Goal: Use online tool/utility: Utilize a website feature to perform a specific function

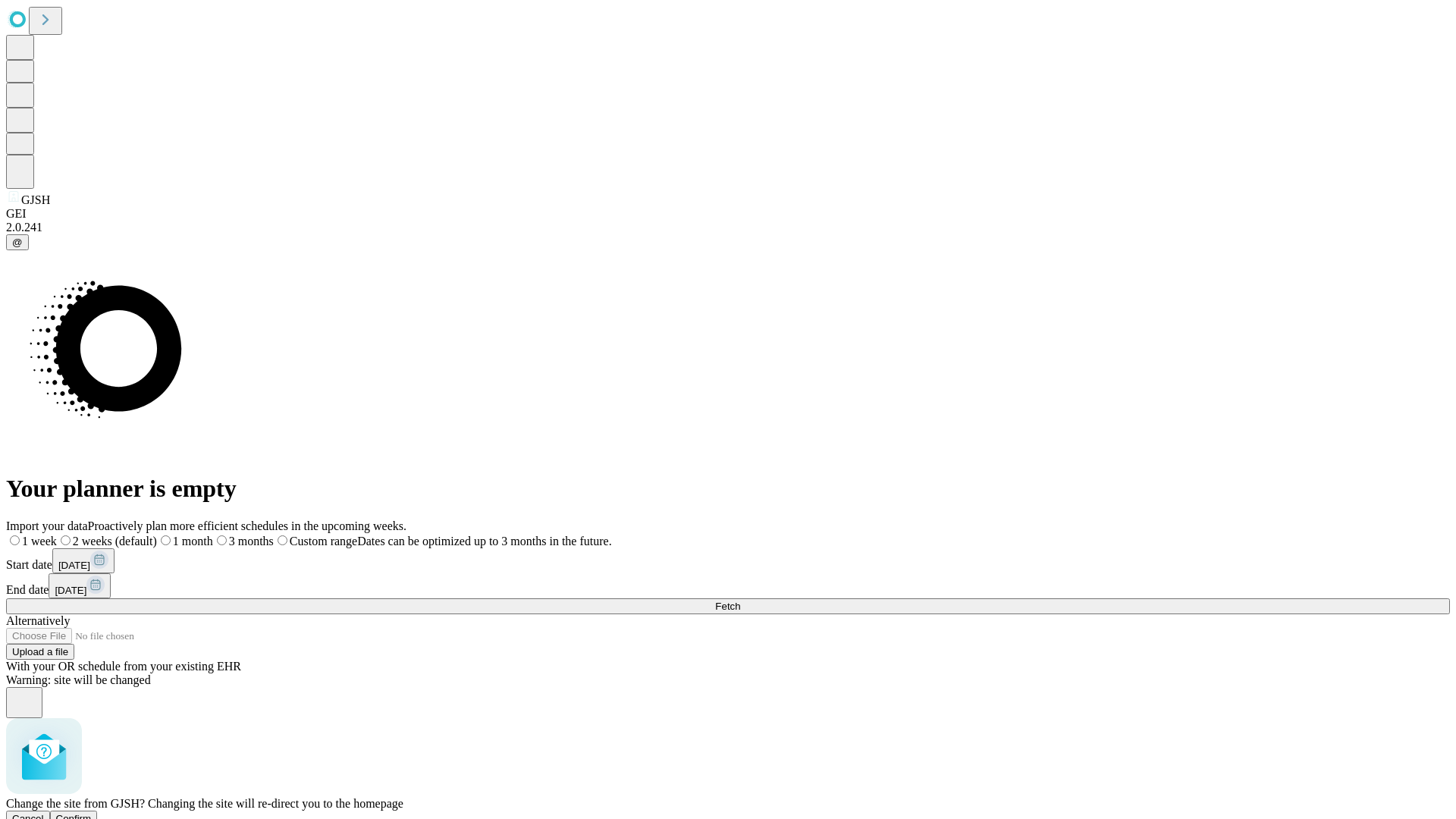
click at [91, 813] on span "Confirm" at bounding box center [74, 819] width 36 height 12
click at [137, 535] on label "2 weeks (default)" at bounding box center [92, 541] width 91 height 13
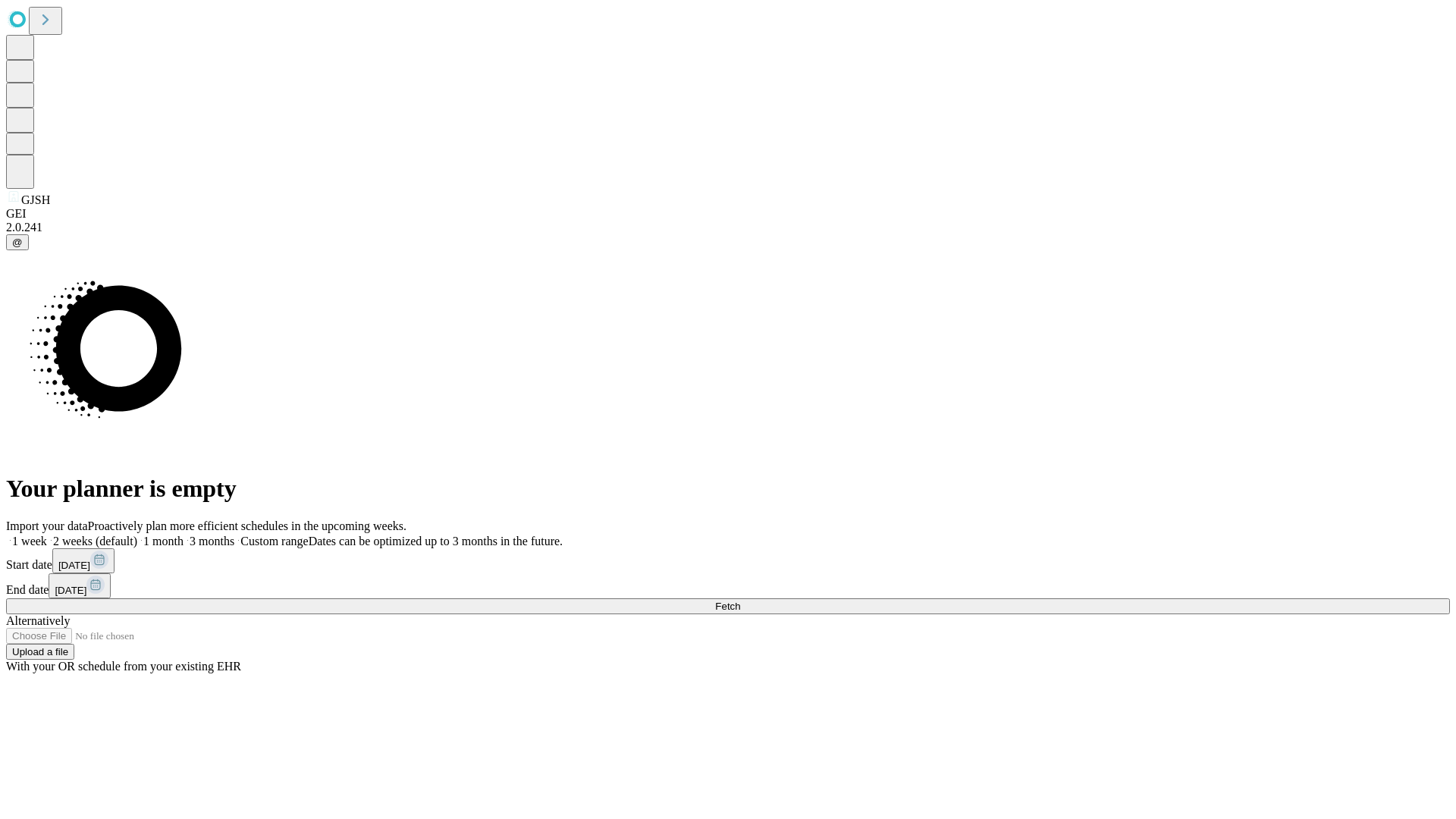
click at [740, 600] on span "Fetch" at bounding box center [728, 606] width 25 height 12
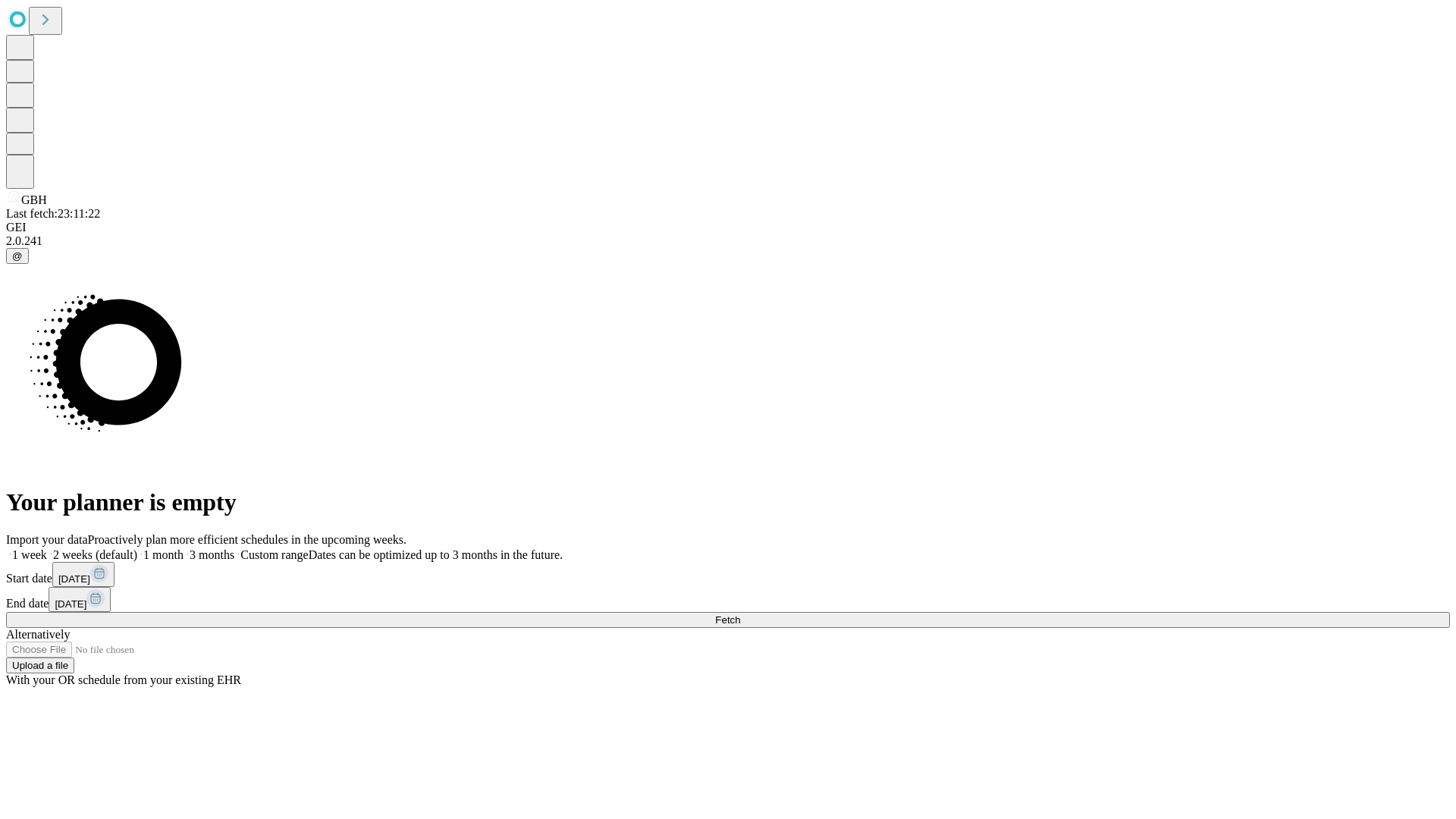
click at [137, 548] on label "2 weeks (default)" at bounding box center [92, 554] width 91 height 13
click at [740, 614] on span "Fetch" at bounding box center [728, 620] width 25 height 12
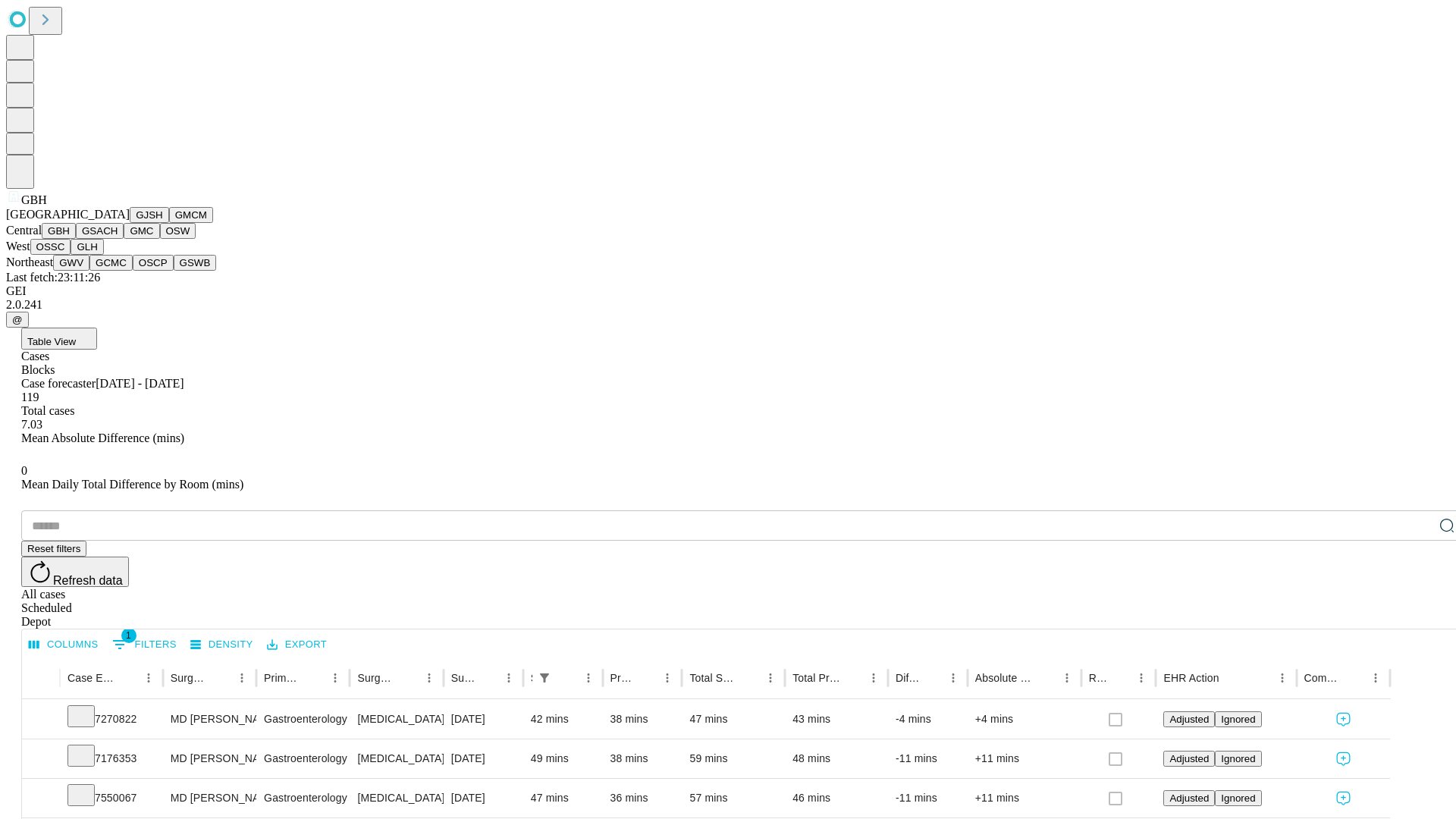
click at [117, 239] on button "GSACH" at bounding box center [99, 231] width 48 height 16
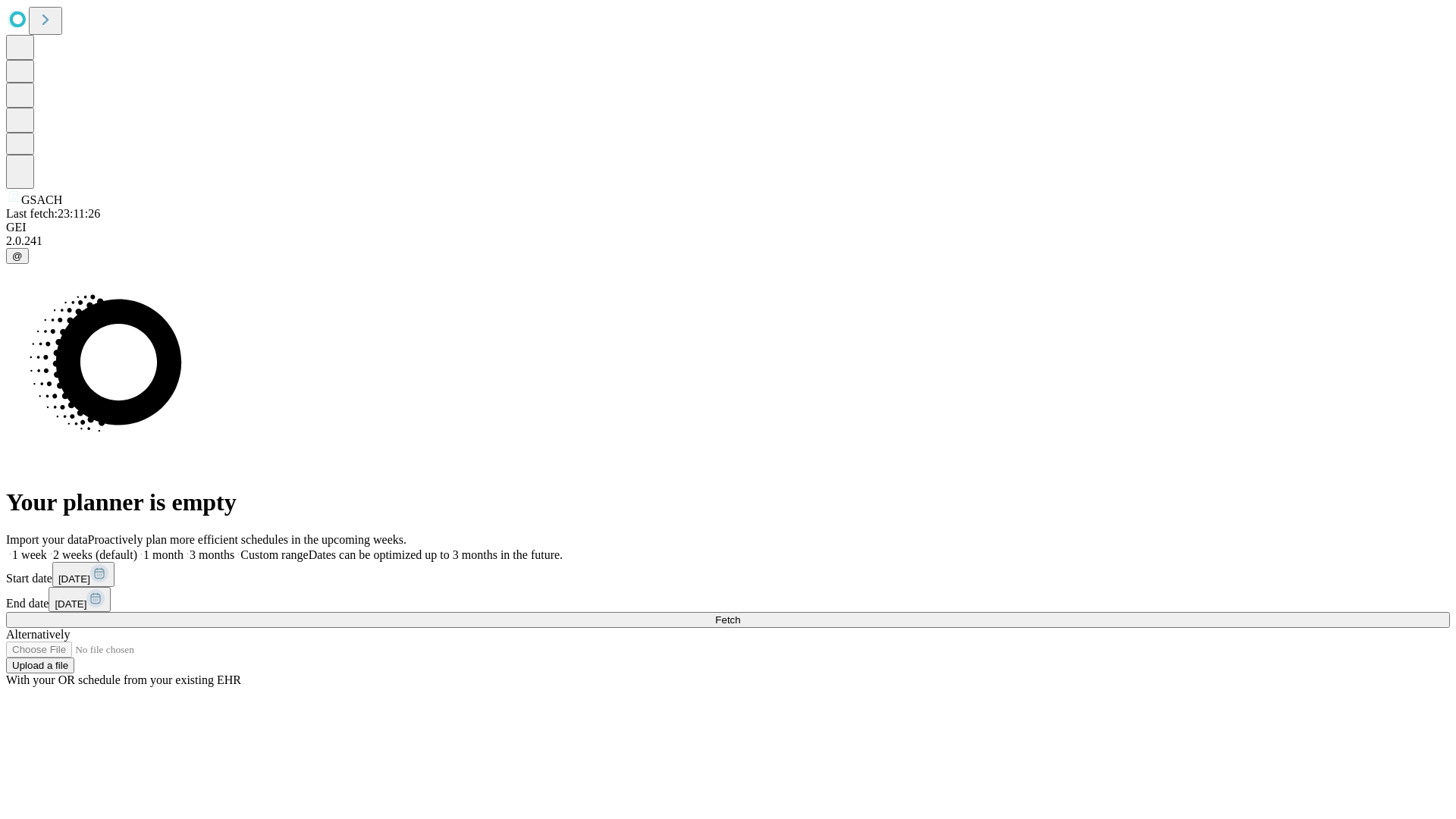
click at [137, 548] on label "2 weeks (default)" at bounding box center [92, 554] width 91 height 13
click at [740, 614] on span "Fetch" at bounding box center [728, 620] width 25 height 12
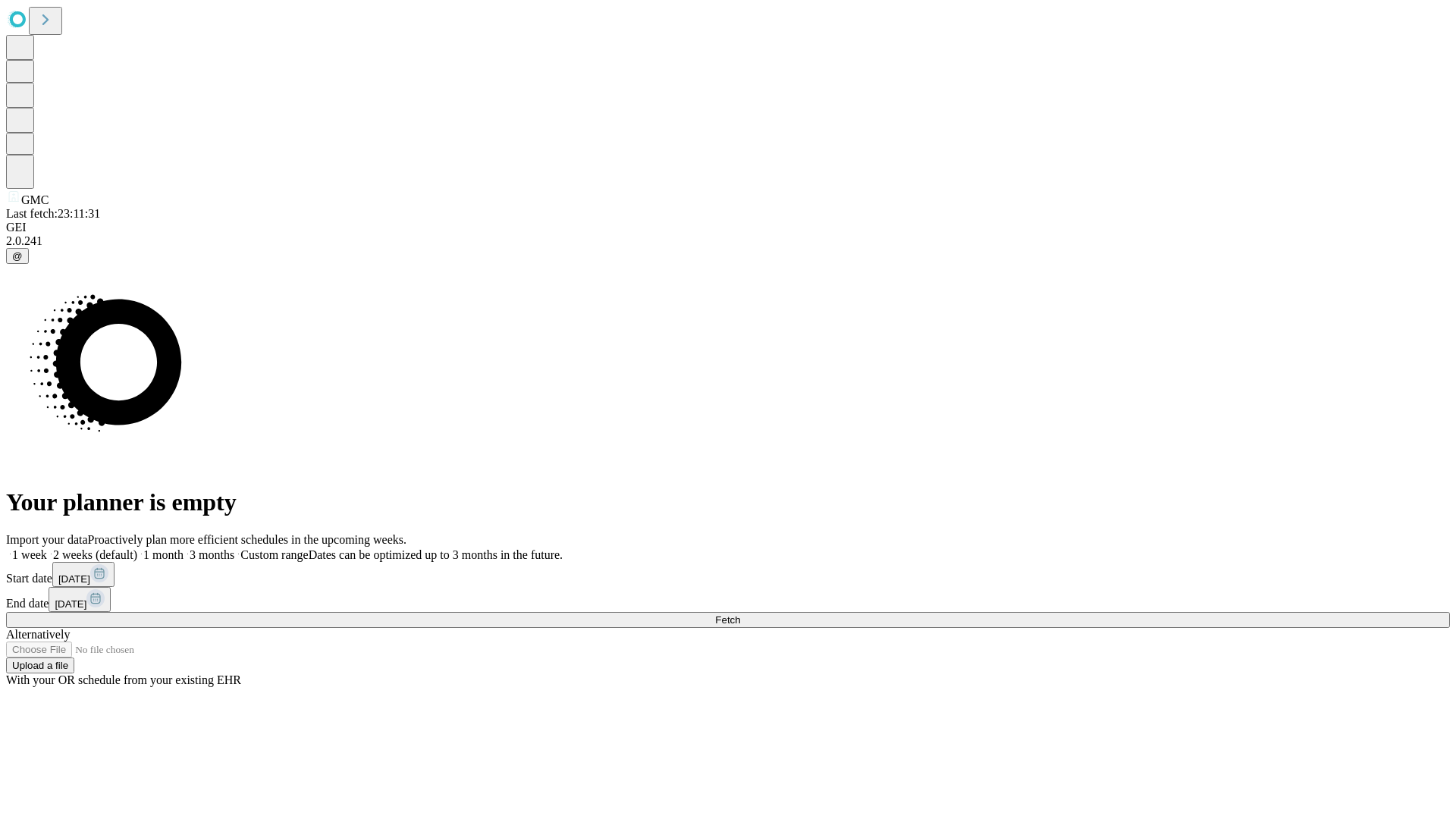
click at [137, 548] on label "2 weeks (default)" at bounding box center [92, 554] width 91 height 13
click at [740, 614] on span "Fetch" at bounding box center [728, 620] width 25 height 12
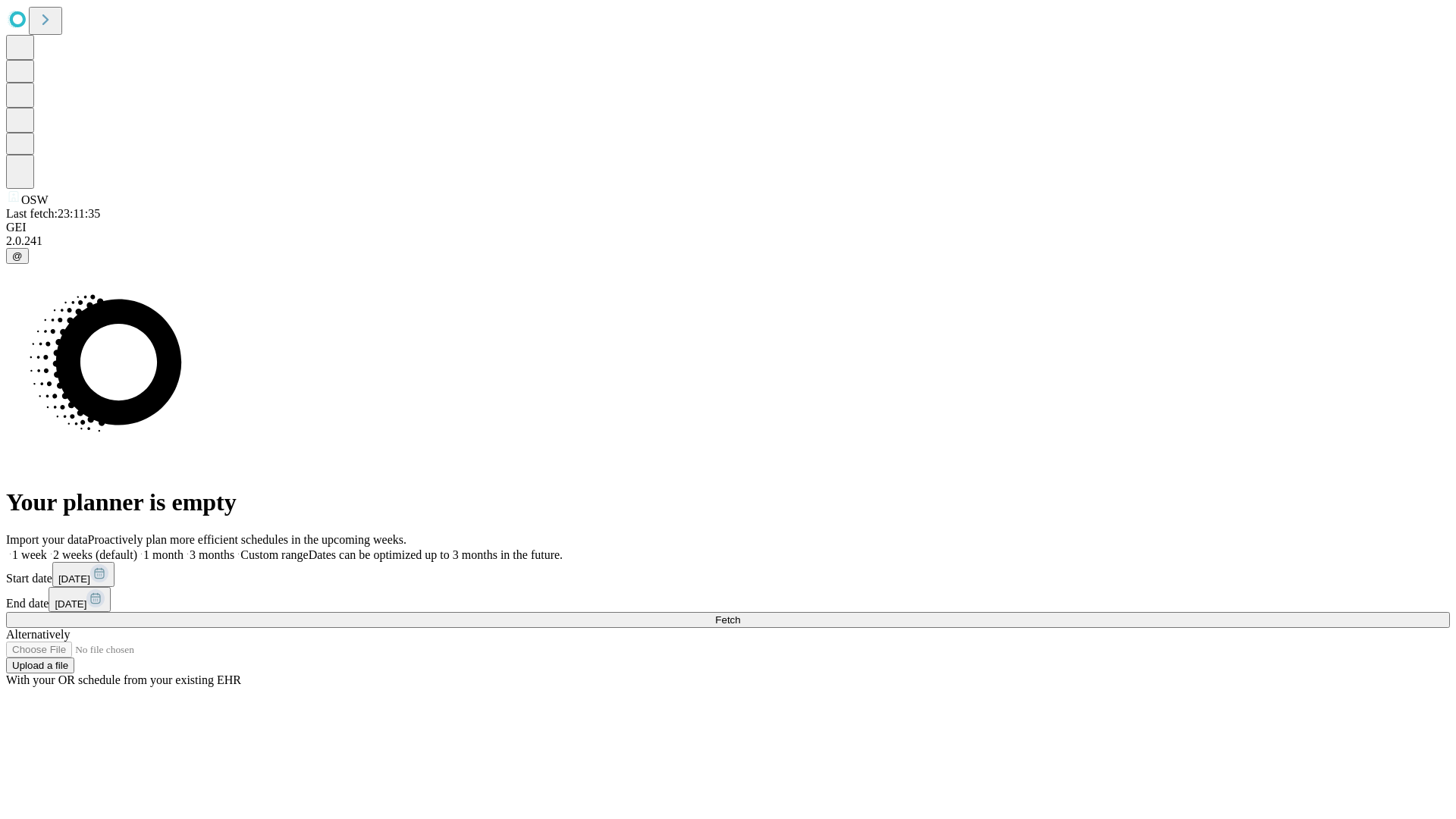
click at [137, 548] on label "2 weeks (default)" at bounding box center [92, 554] width 91 height 13
click at [740, 614] on span "Fetch" at bounding box center [728, 620] width 25 height 12
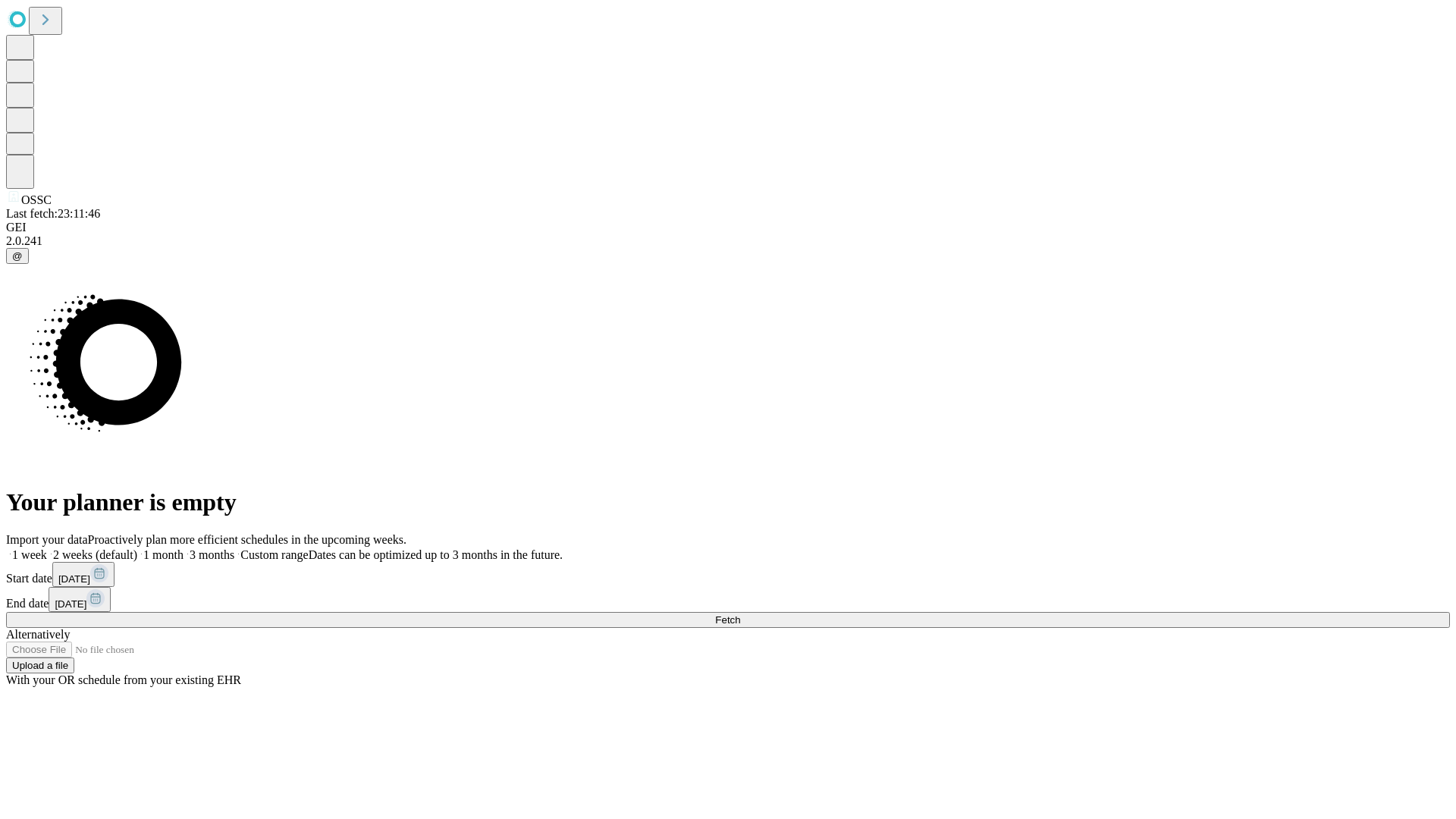
click at [137, 548] on label "2 weeks (default)" at bounding box center [92, 554] width 91 height 13
click at [740, 614] on span "Fetch" at bounding box center [728, 620] width 25 height 12
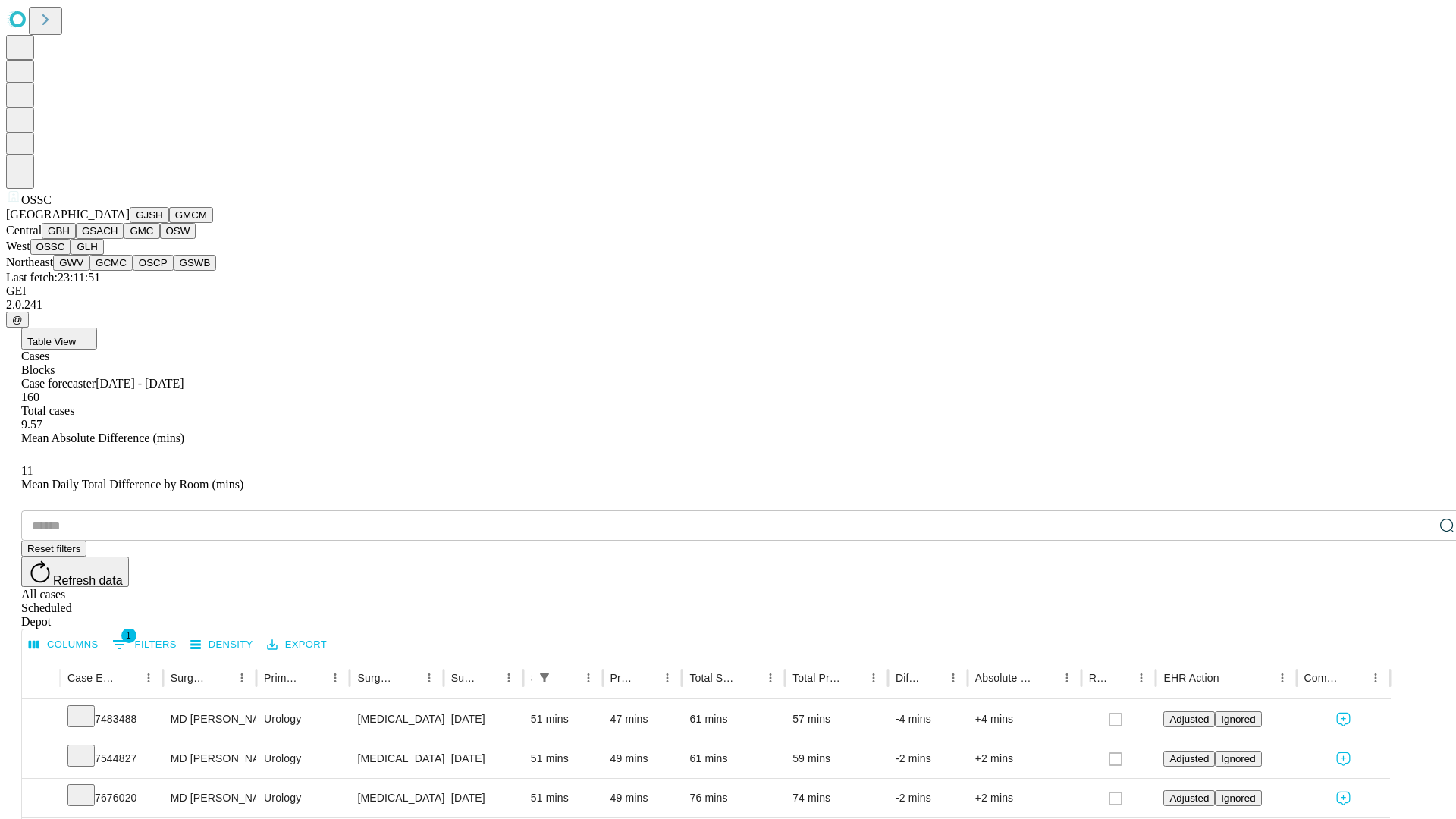
click at [103, 255] on button "GLH" at bounding box center [86, 246] width 33 height 16
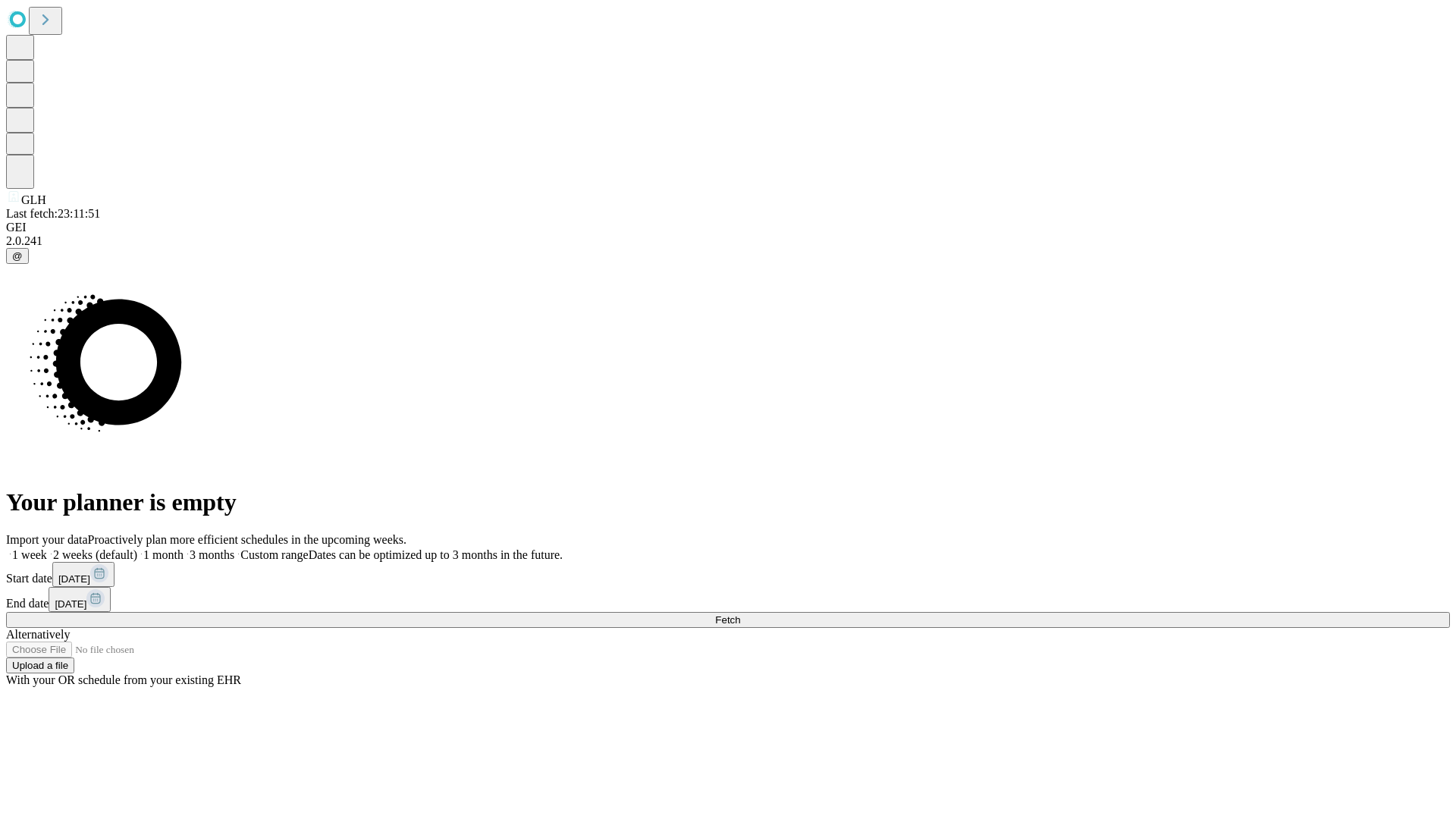
click at [137, 548] on label "2 weeks (default)" at bounding box center [92, 554] width 91 height 13
click at [740, 614] on span "Fetch" at bounding box center [728, 620] width 25 height 12
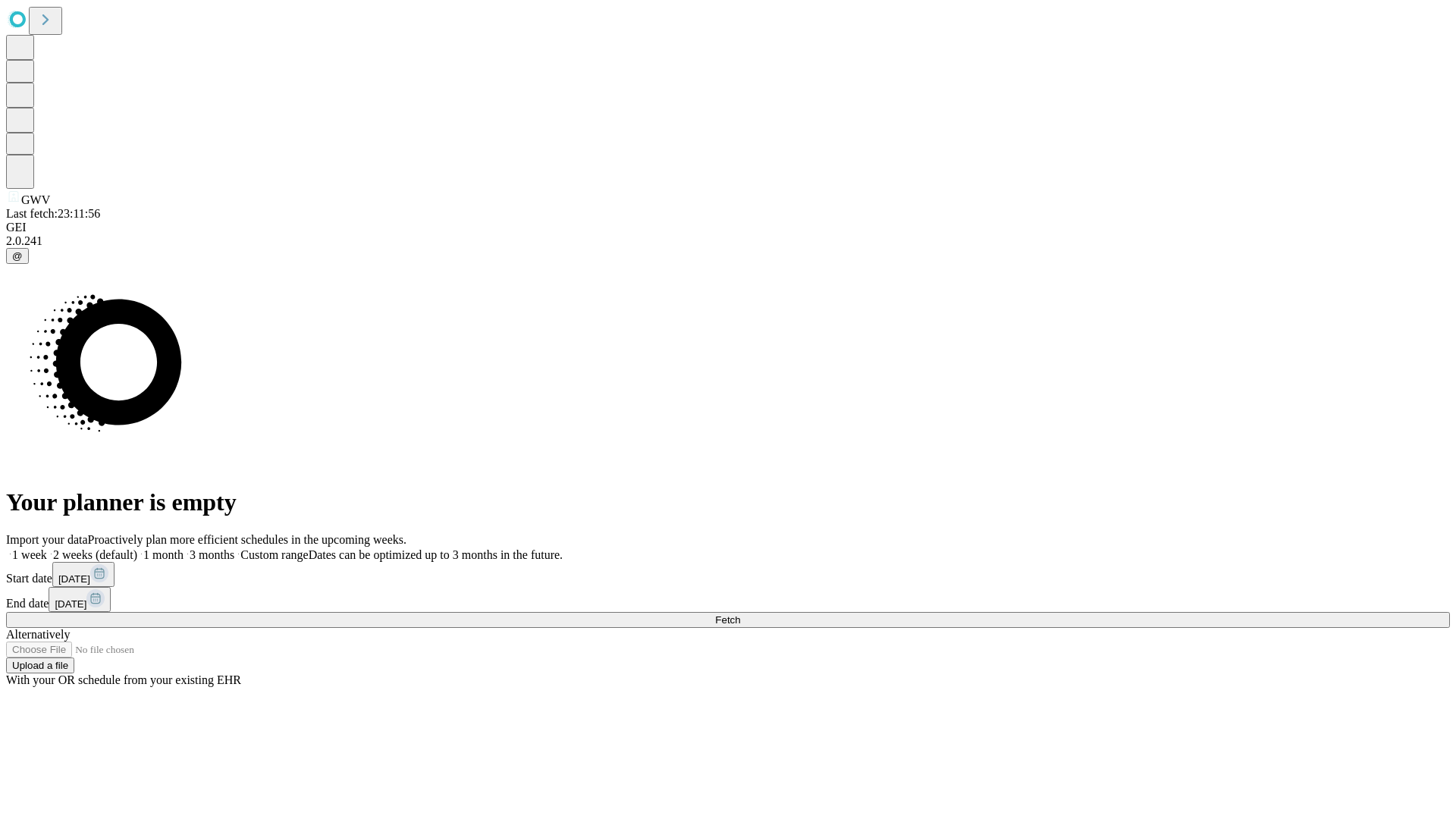
click at [740, 614] on span "Fetch" at bounding box center [728, 620] width 25 height 12
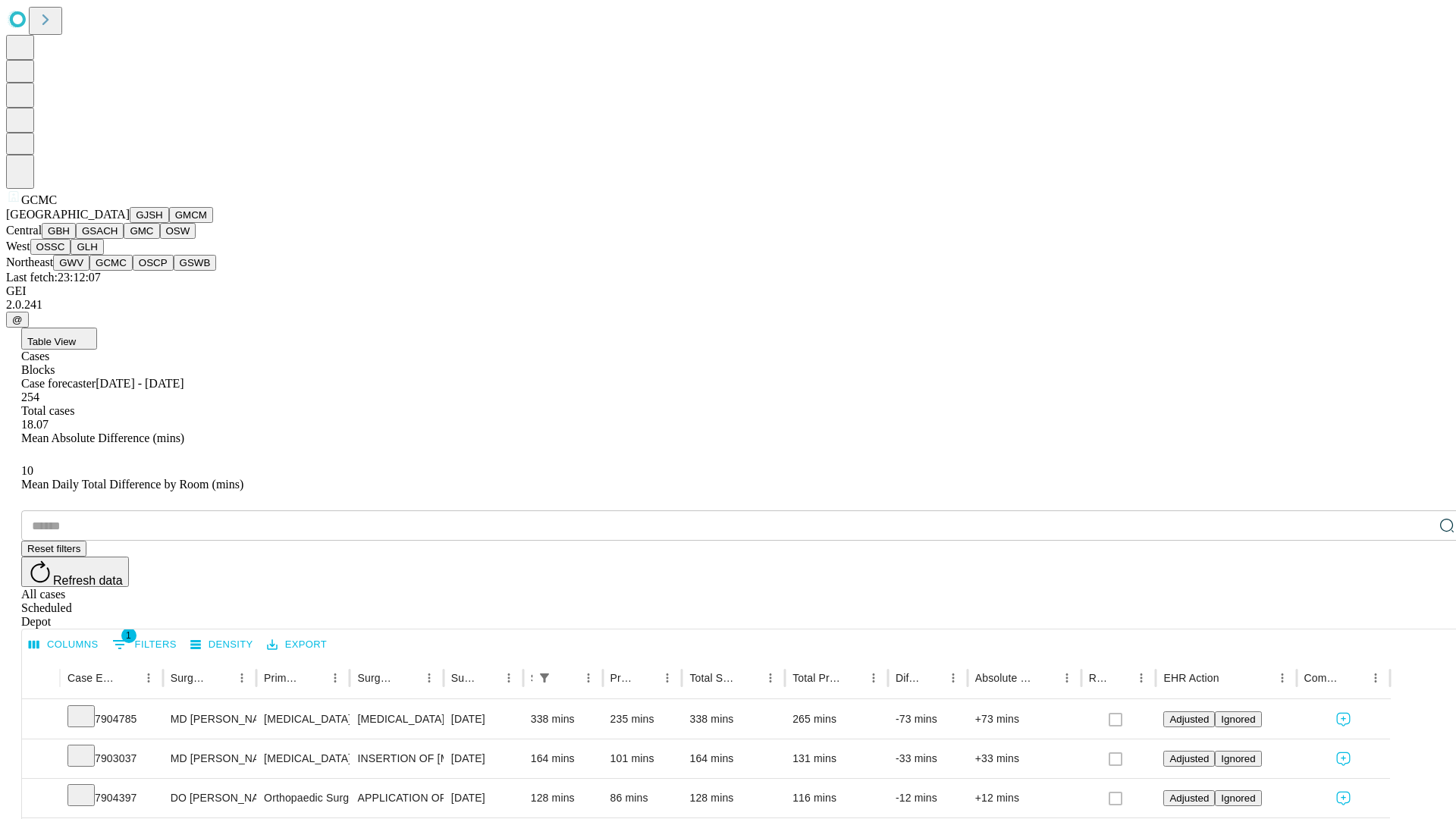
click at [132, 271] on button "OSCP" at bounding box center [153, 262] width 41 height 16
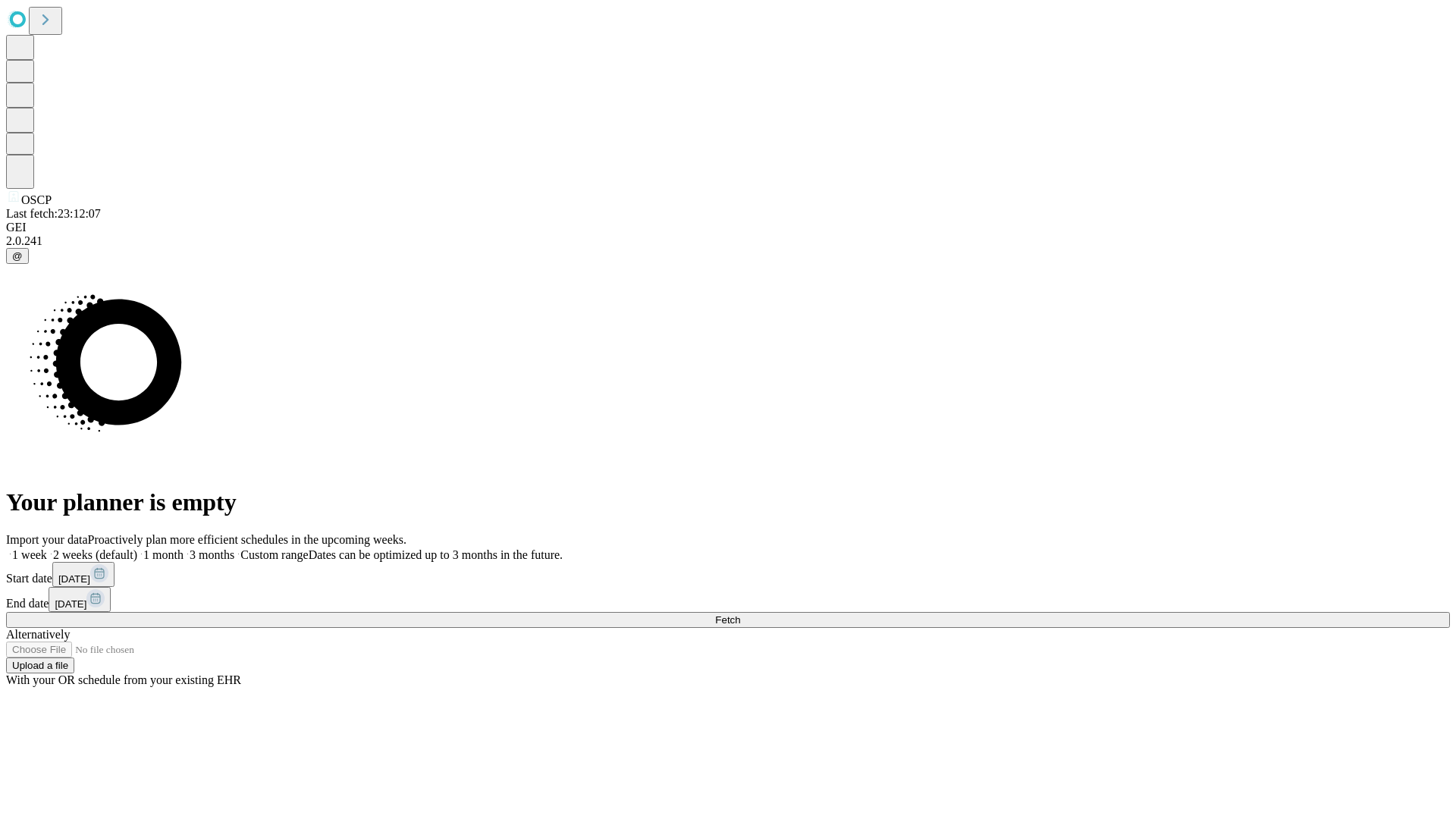
click at [740, 614] on span "Fetch" at bounding box center [728, 620] width 25 height 12
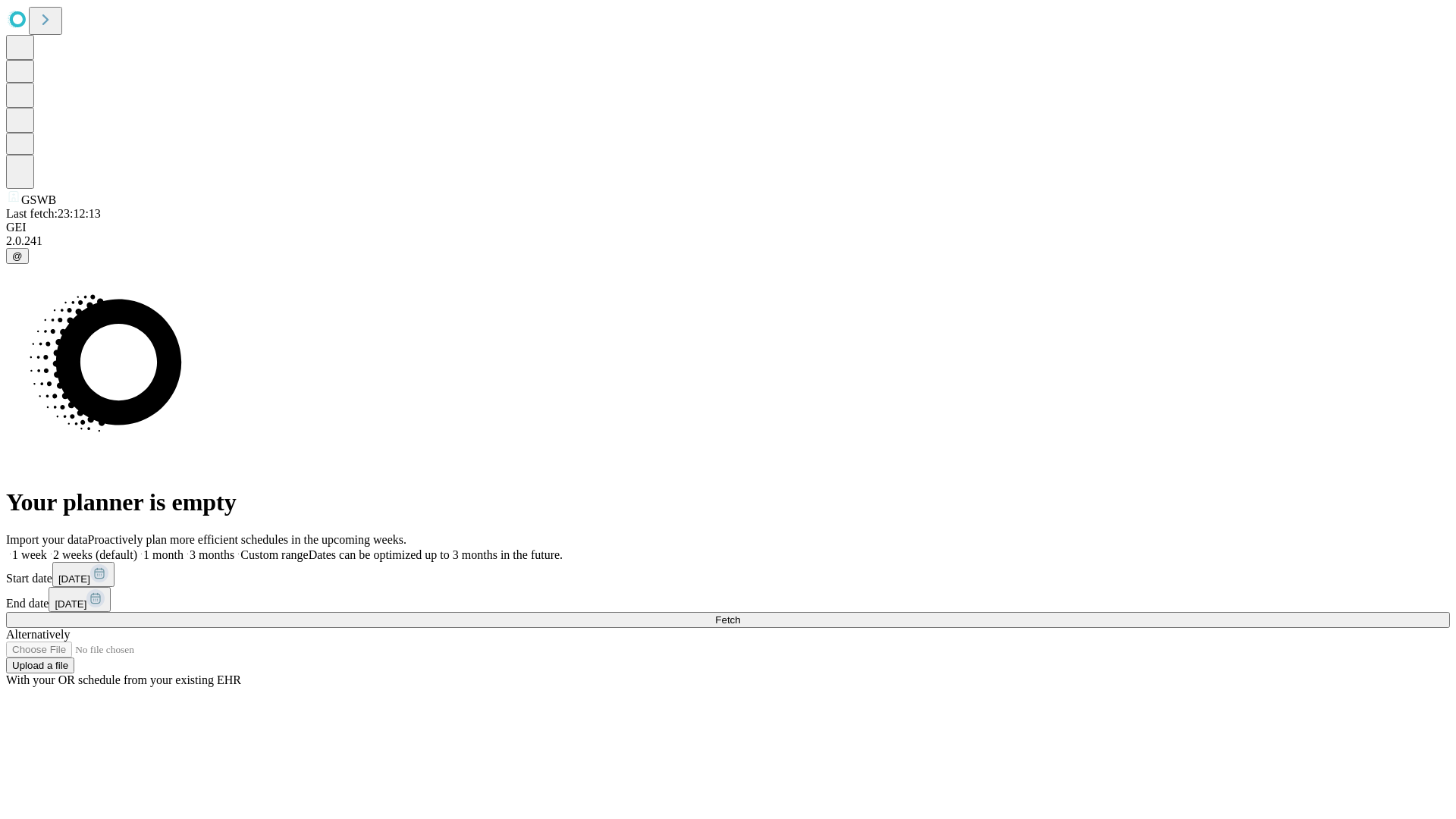
click at [740, 614] on span "Fetch" at bounding box center [728, 620] width 25 height 12
